Goal: Information Seeking & Learning: Find specific fact

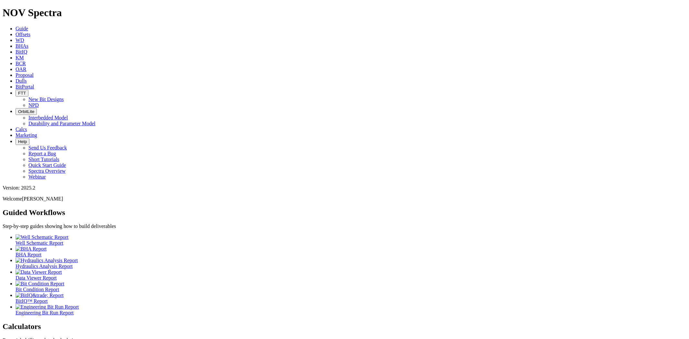
click at [27, 78] on span "Dulls" at bounding box center [20, 80] width 11 height 5
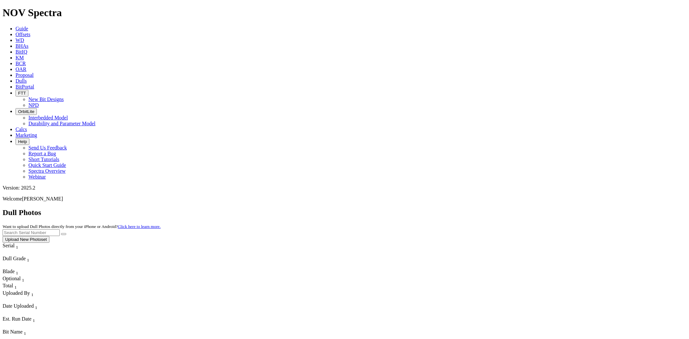
click at [60, 229] on input "text" at bounding box center [31, 232] width 57 height 7
type input "A316190"
click at [61, 233] on button "submit" at bounding box center [63, 234] width 5 height 2
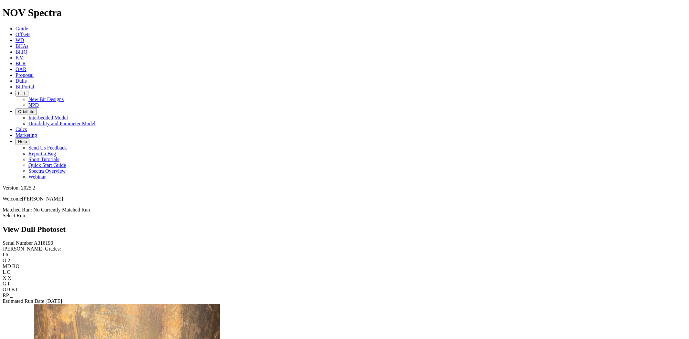
scroll to position [179, 0]
